Goal: Communication & Community: Answer question/provide support

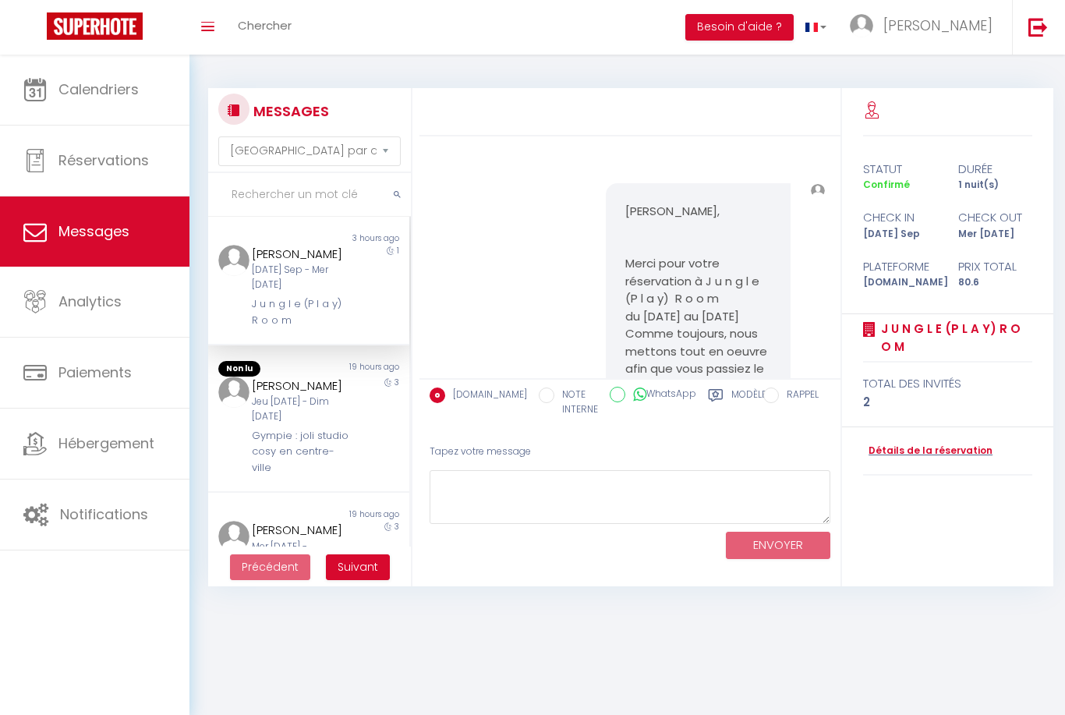
select select "message"
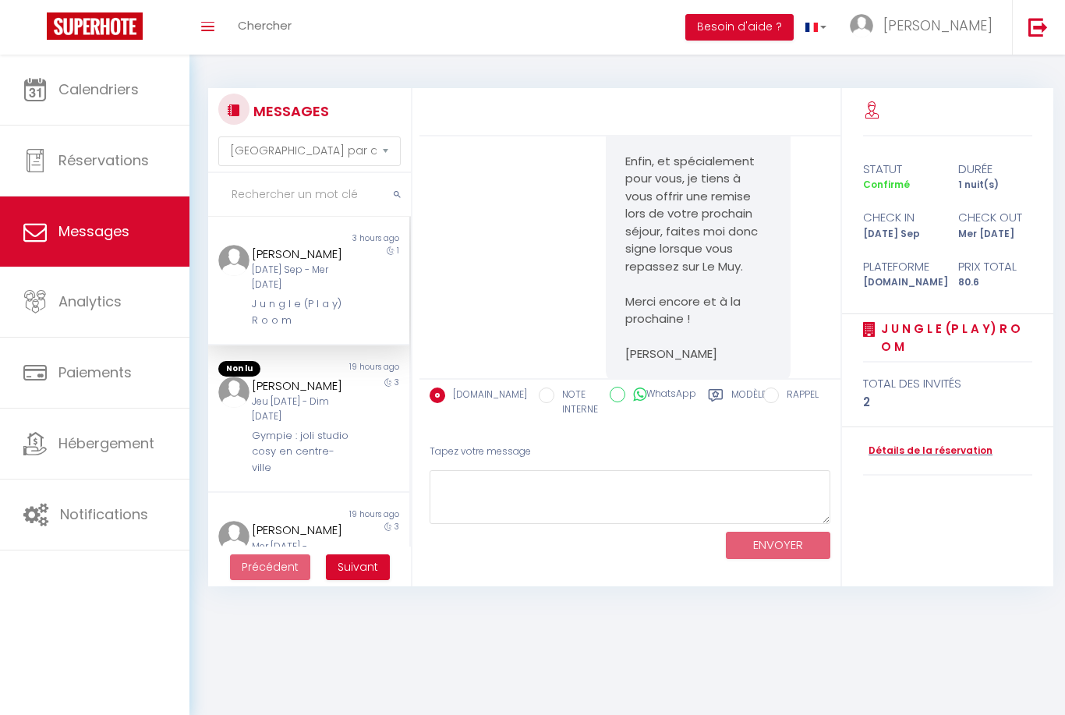
click at [341, 292] on div "[DATE] Sep - Mer [DATE]" at bounding box center [300, 278] width 97 height 30
click at [306, 264] on div "[PERSON_NAME]" at bounding box center [300, 254] width 97 height 19
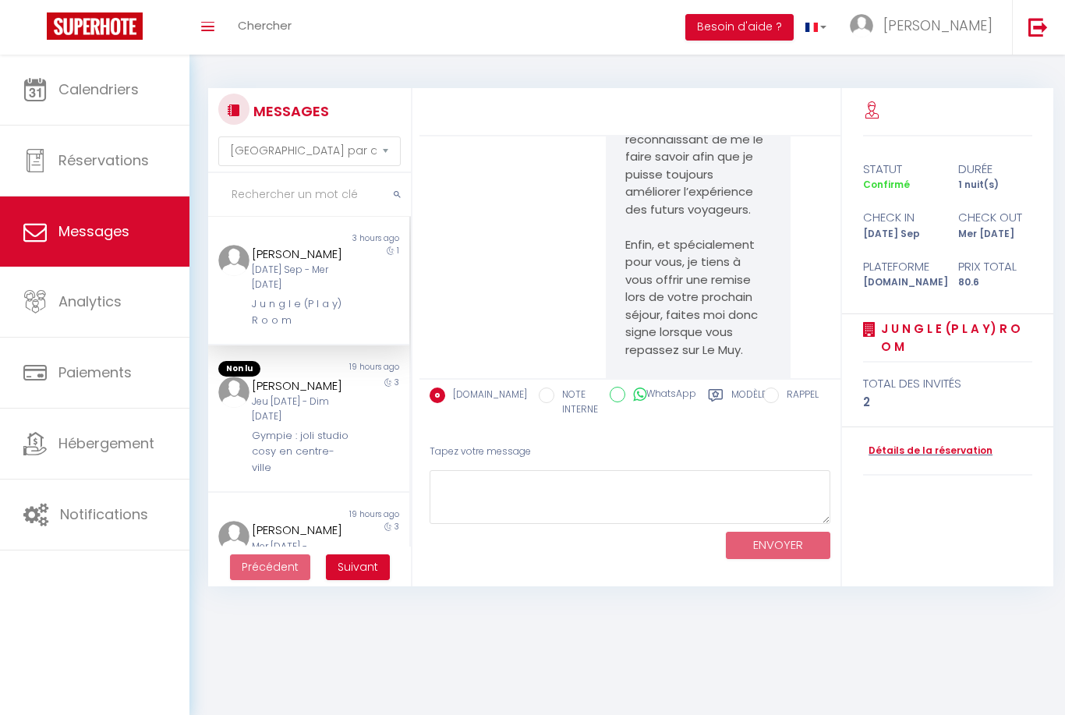
scroll to position [13405, 0]
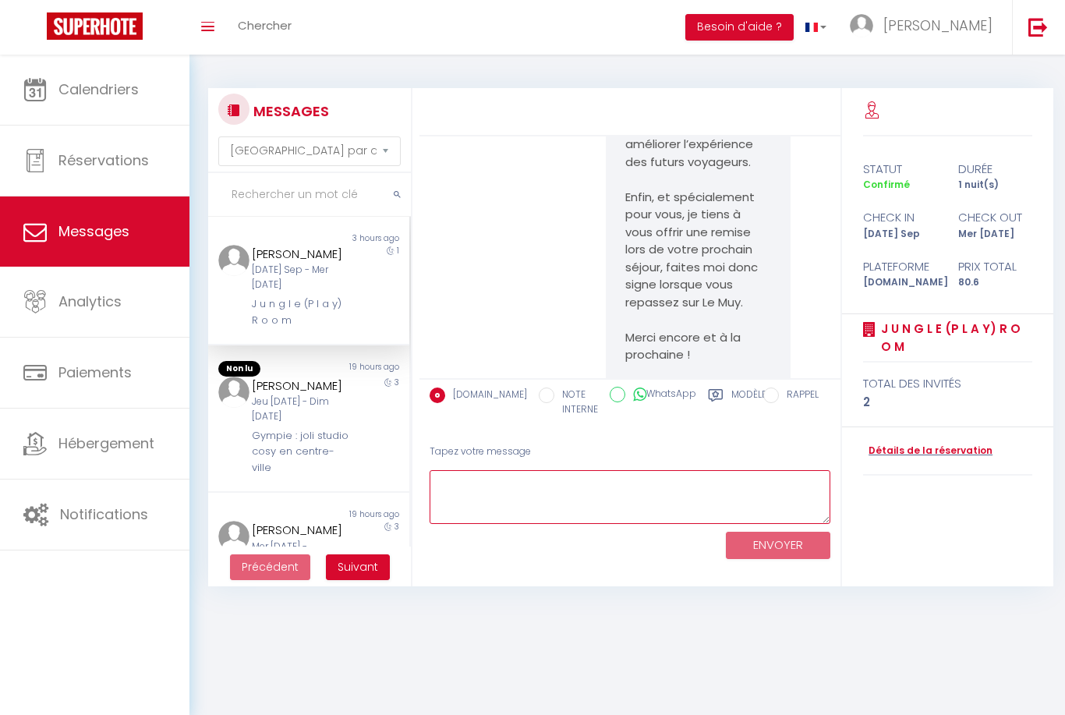
click at [478, 489] on textarea at bounding box center [630, 497] width 401 height 54
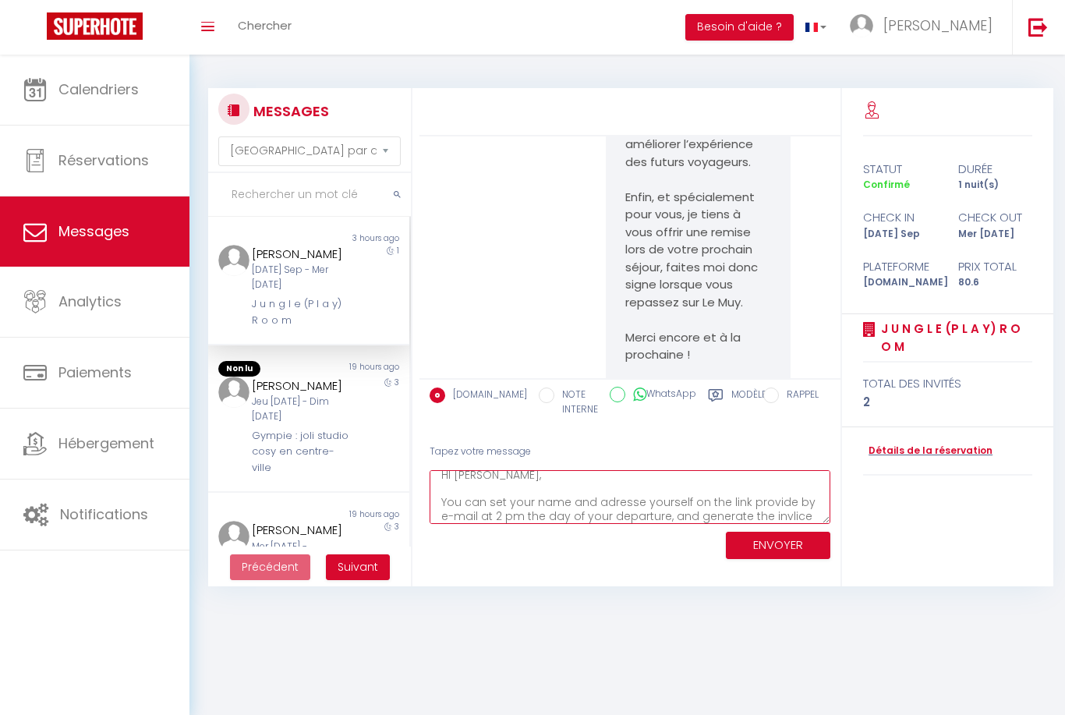
scroll to position [21, 0]
type textarea "HI [PERSON_NAME], You can set your name and adresse yourself on the link provid…"
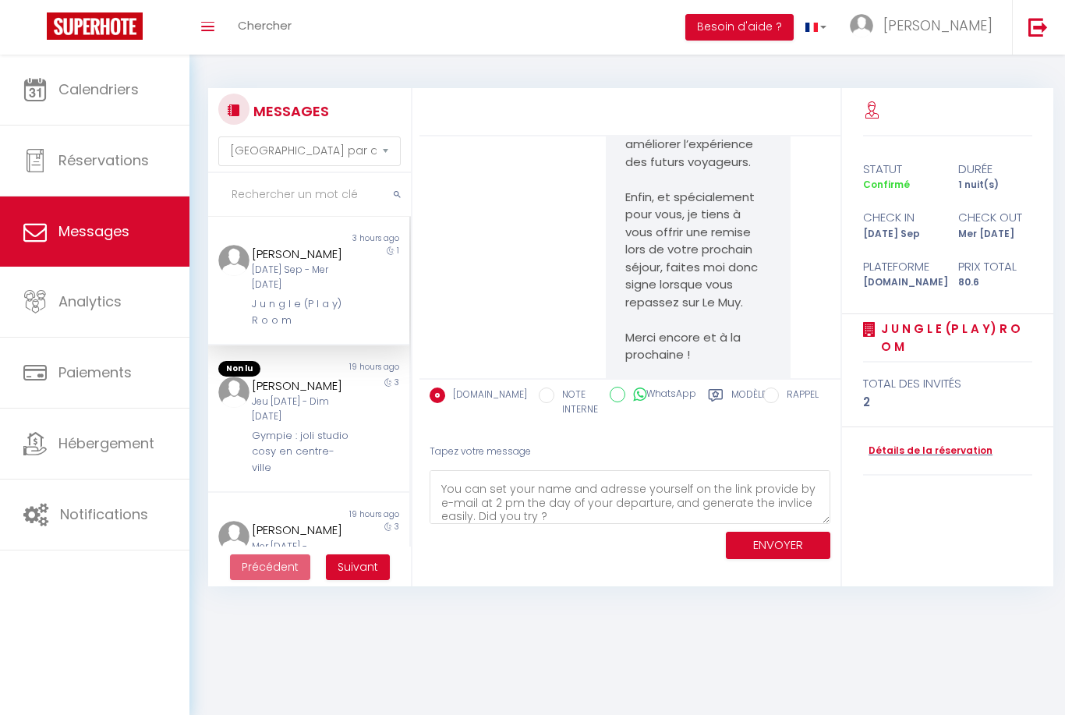
click at [783, 556] on button "ENVOYER" at bounding box center [778, 545] width 104 height 27
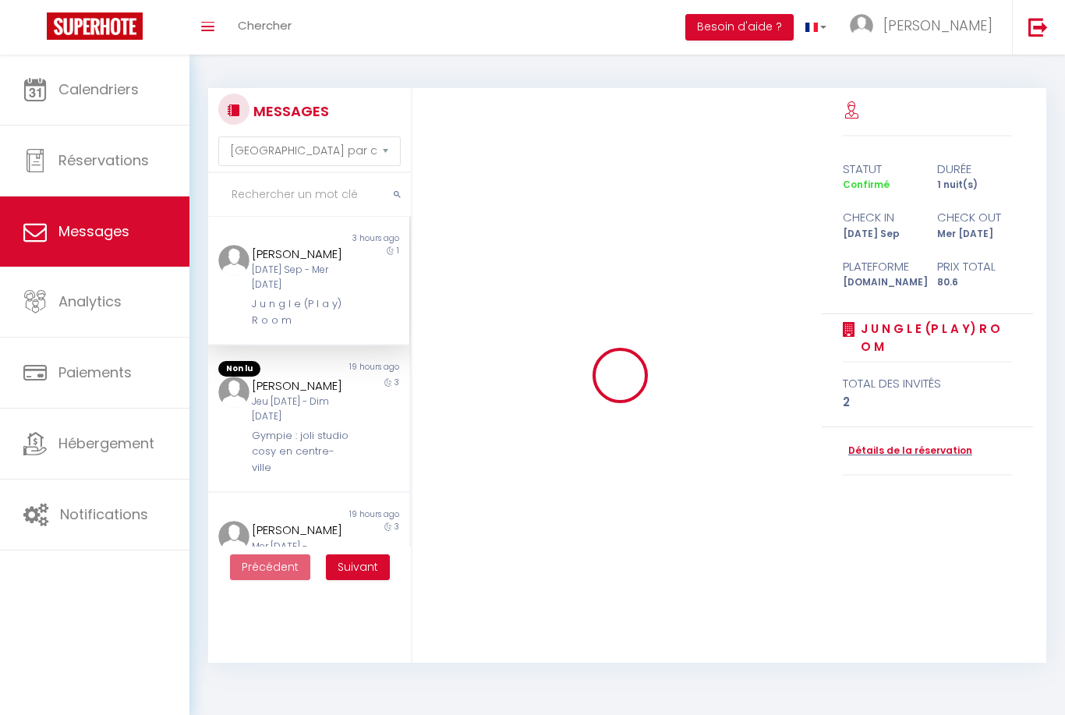
click at [791, 561] on div at bounding box center [620, 375] width 423 height 575
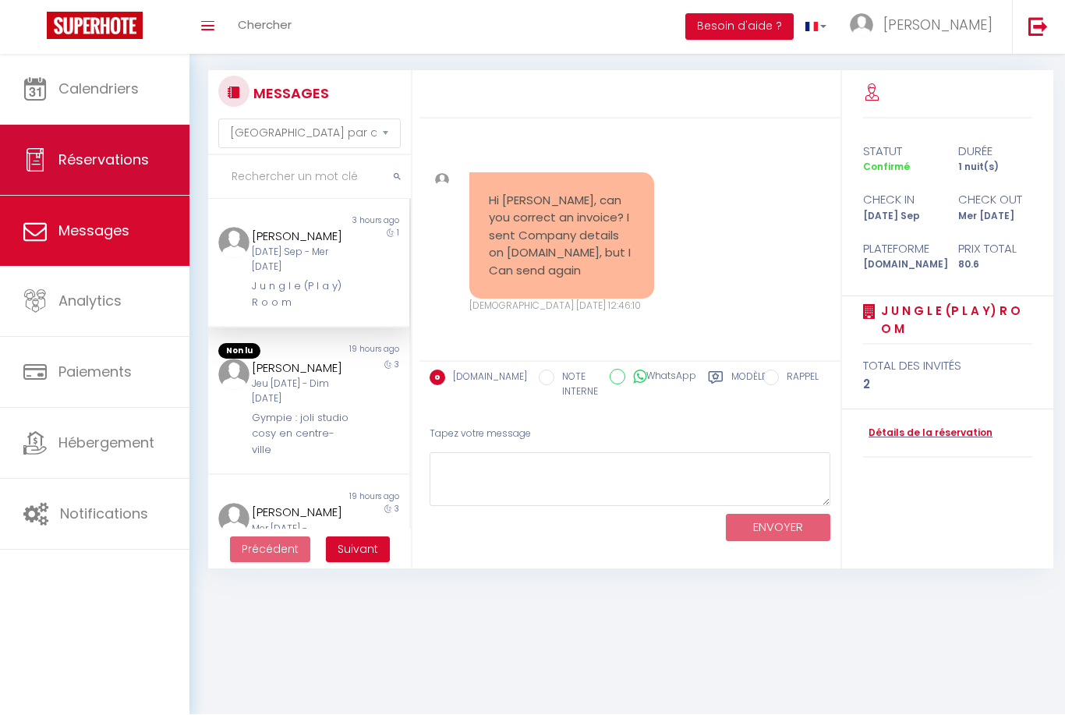
scroll to position [18, 0]
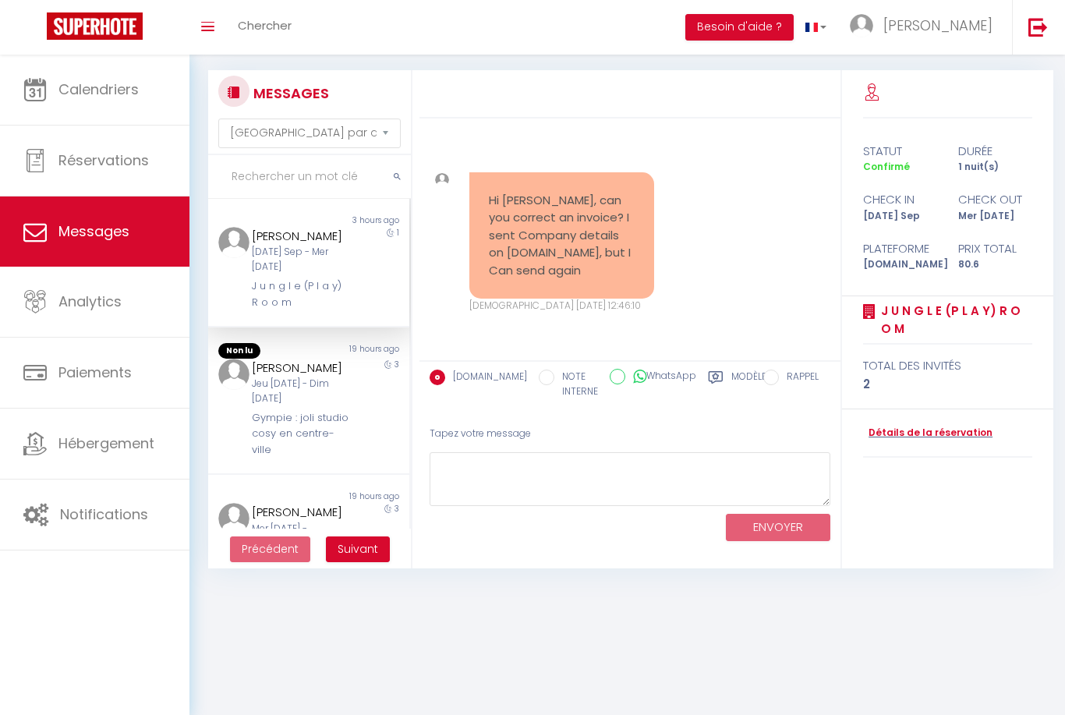
click at [299, 246] on div "[PERSON_NAME]" at bounding box center [300, 236] width 97 height 19
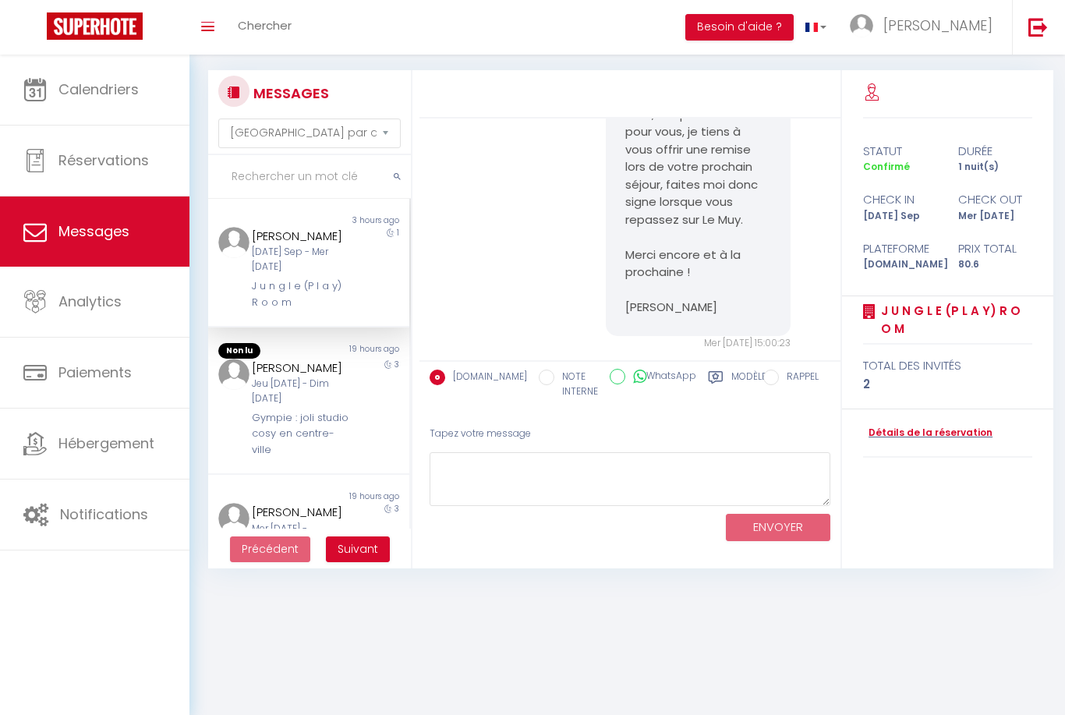
scroll to position [13482, 0]
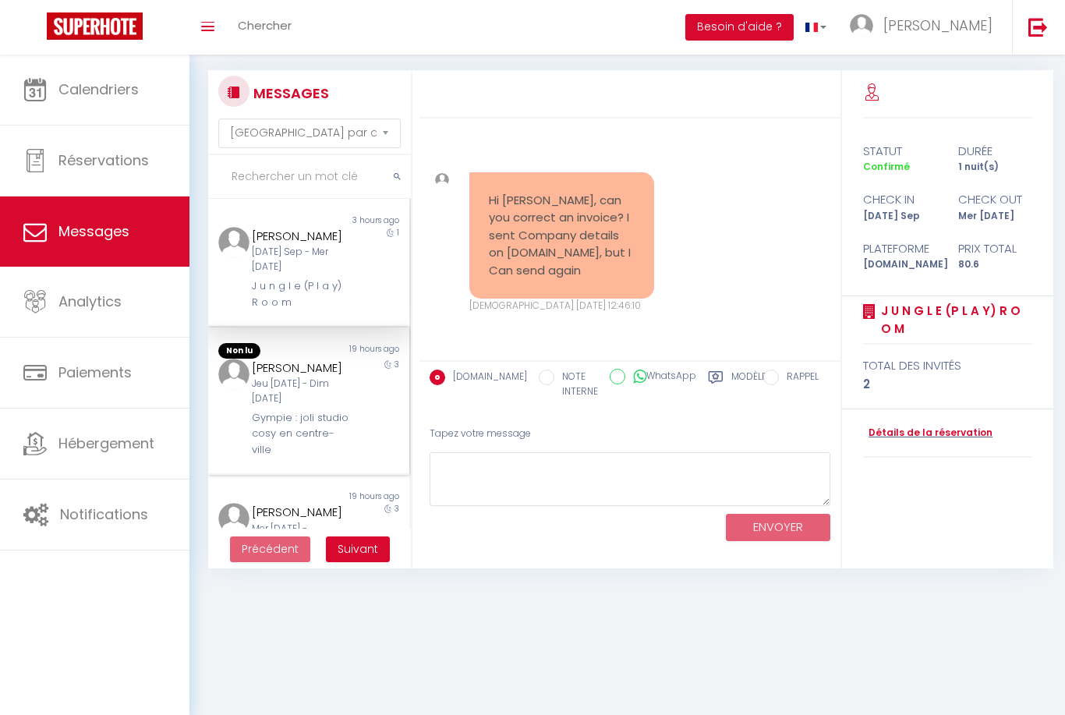
click at [302, 406] on div "Jeu [DATE] - Dim [DATE]" at bounding box center [300, 392] width 97 height 30
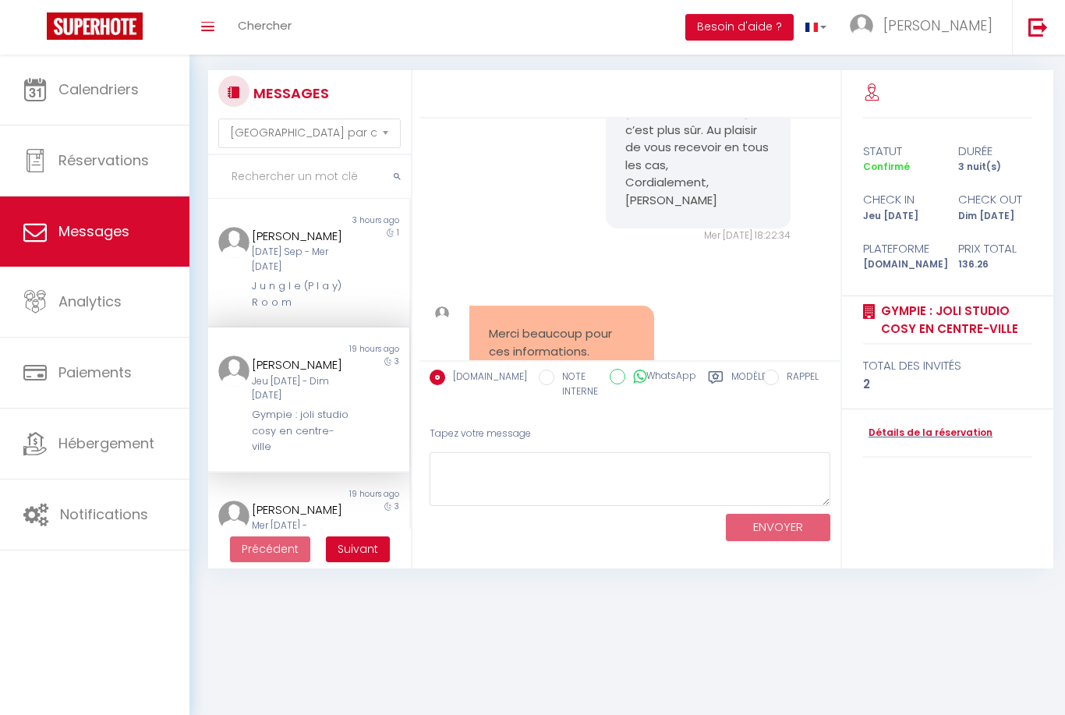
scroll to position [55, 0]
